Goal: Information Seeking & Learning: Learn about a topic

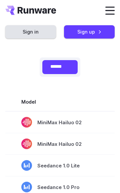
scroll to position [151, 0]
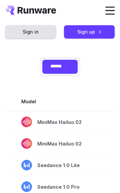
click at [97, 36] on link "Explore pricing in Playground" at bounding box center [60, 32] width 76 height 8
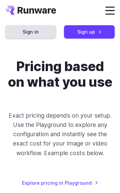
scroll to position [151, 0]
